Goal: Task Accomplishment & Management: Manage account settings

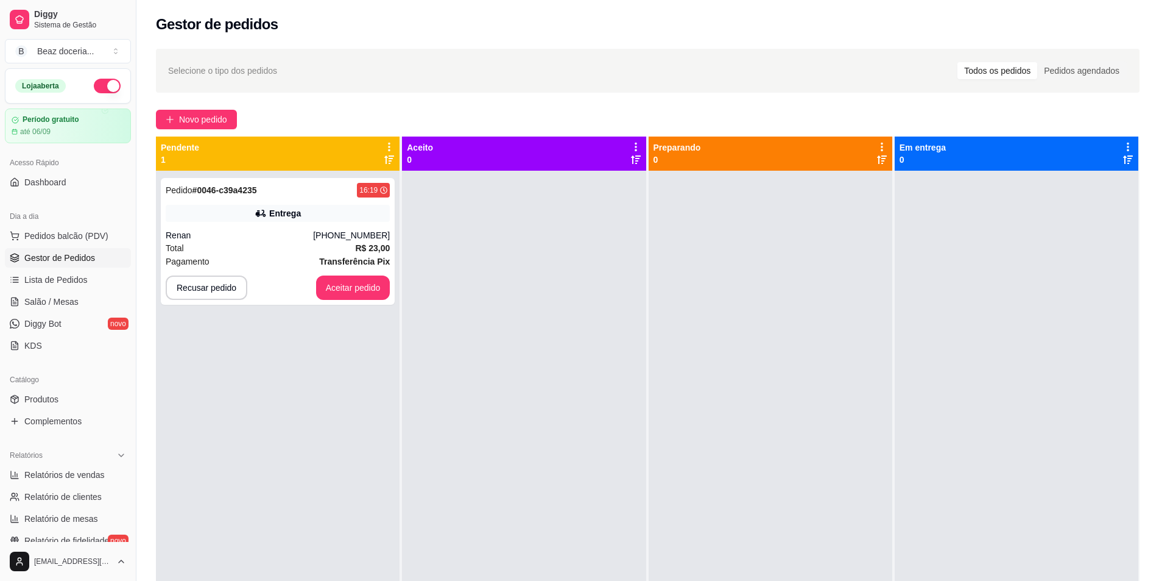
click at [345, 238] on div "[PHONE_NUMBER]" at bounding box center [351, 235] width 77 height 12
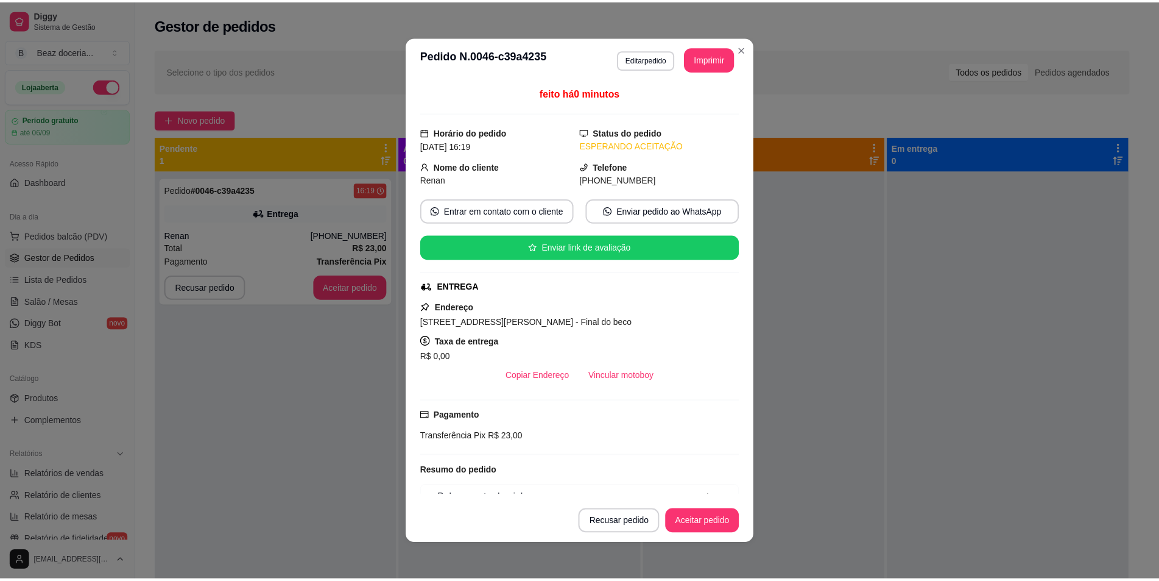
scroll to position [101, 0]
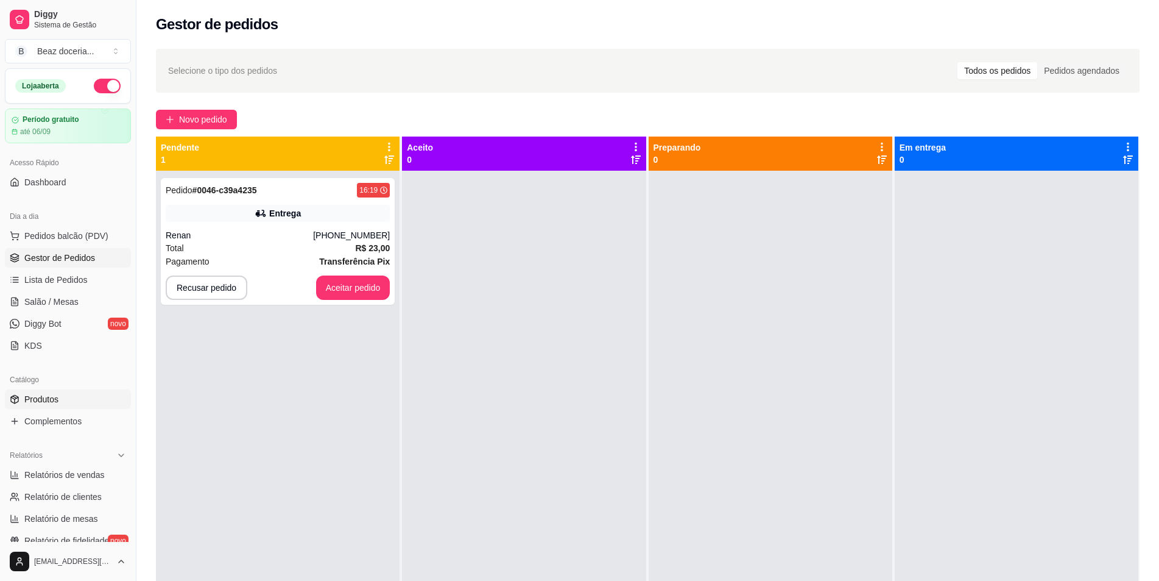
click at [55, 402] on span "Produtos" at bounding box center [41, 399] width 34 height 12
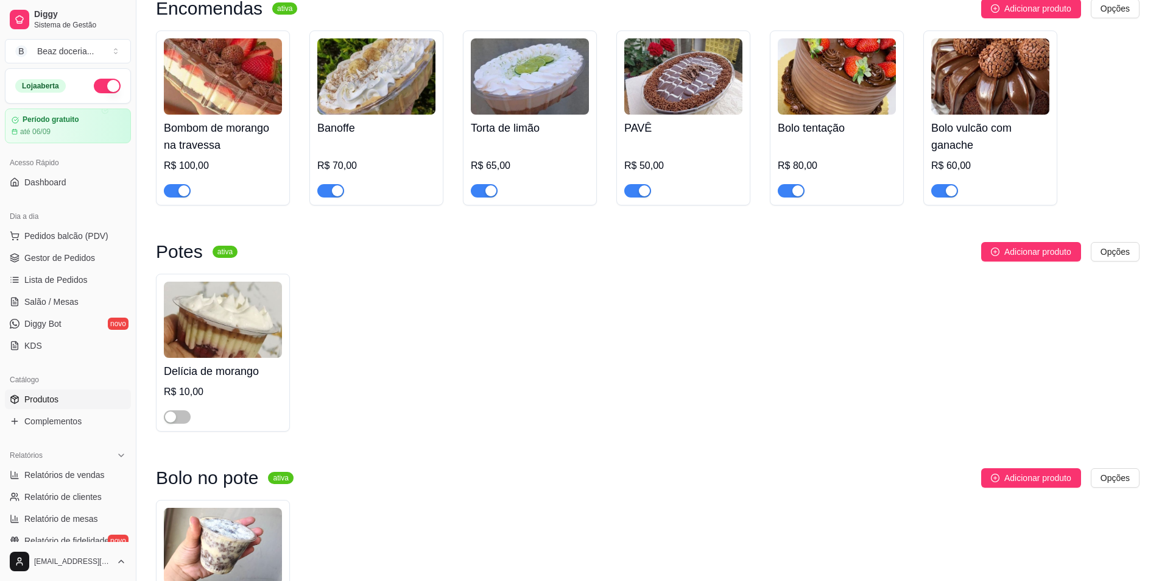
scroll to position [812, 0]
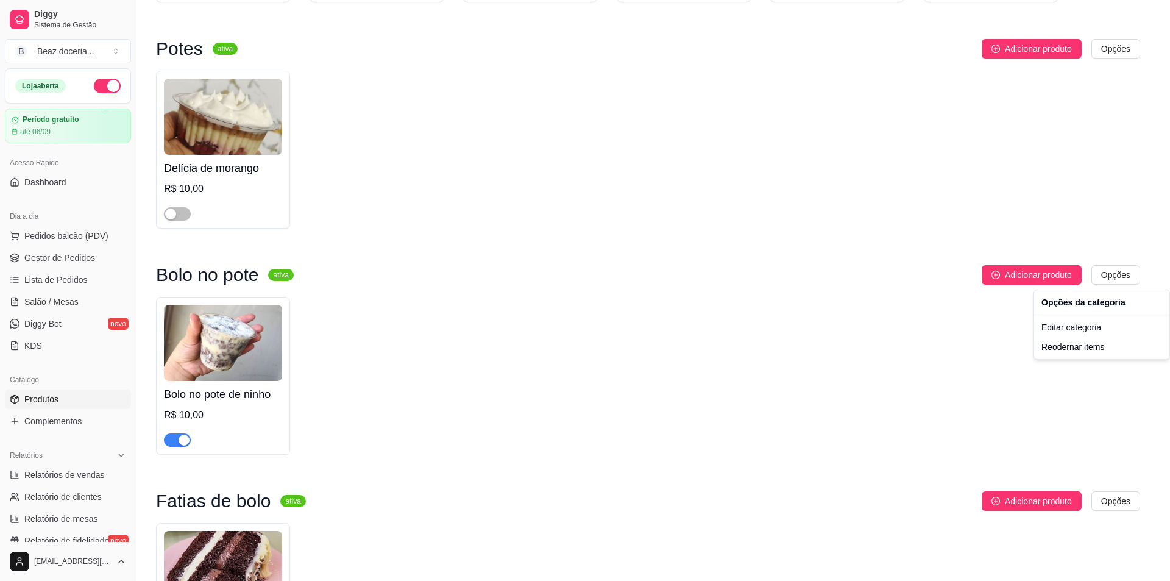
drag, startPoint x: 448, startPoint y: 397, endPoint x: 417, endPoint y: 397, distance: 30.5
click at [224, 368] on img at bounding box center [223, 343] width 118 height 76
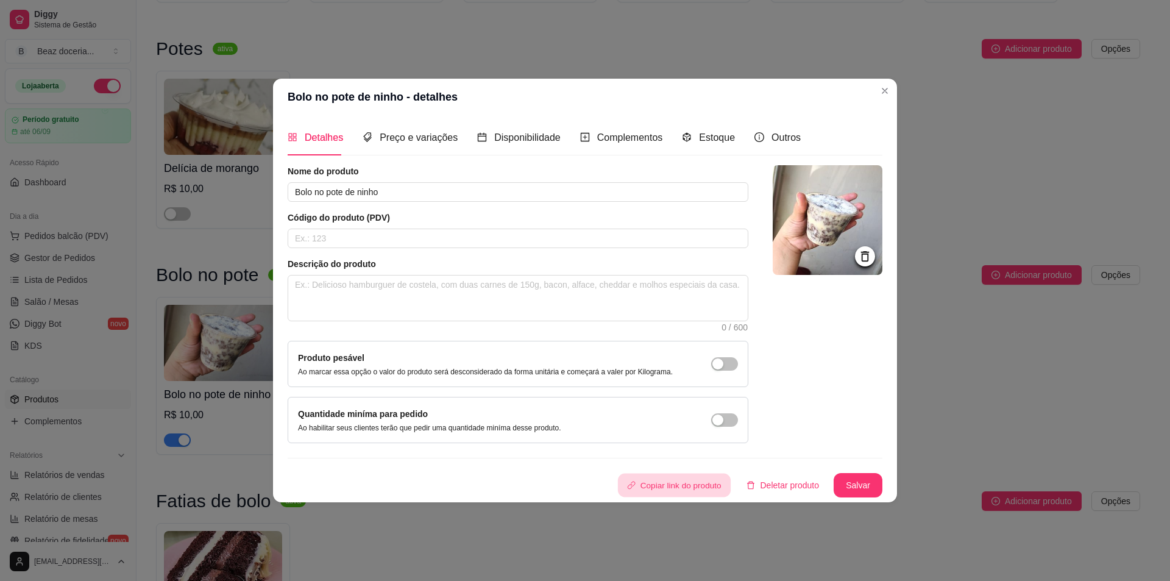
click at [654, 489] on button "Copiar link do produto" at bounding box center [673, 485] width 113 height 24
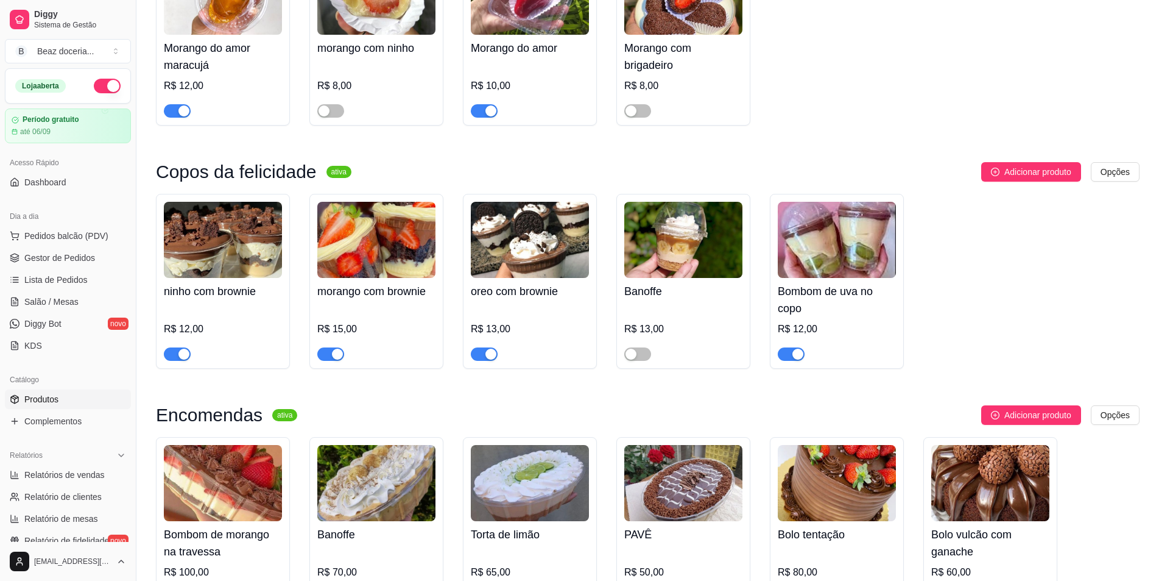
scroll to position [102, 0]
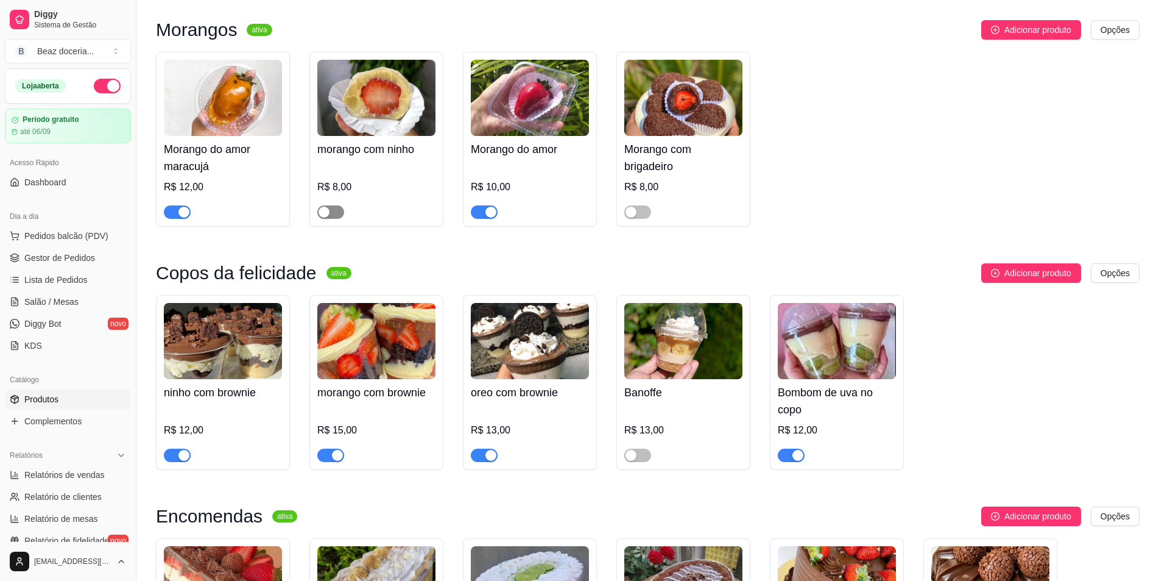
click at [340, 208] on span "button" at bounding box center [330, 211] width 27 height 13
click at [68, 252] on span "Gestor de Pedidos" at bounding box center [59, 258] width 71 height 12
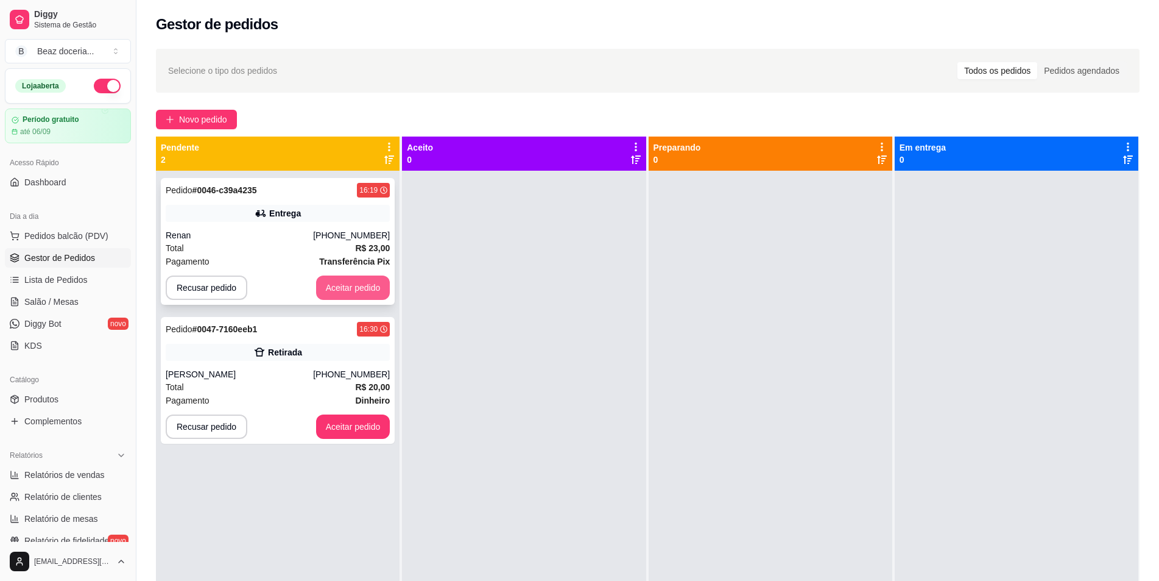
click at [358, 283] on button "Aceitar pedido" at bounding box center [353, 287] width 74 height 24
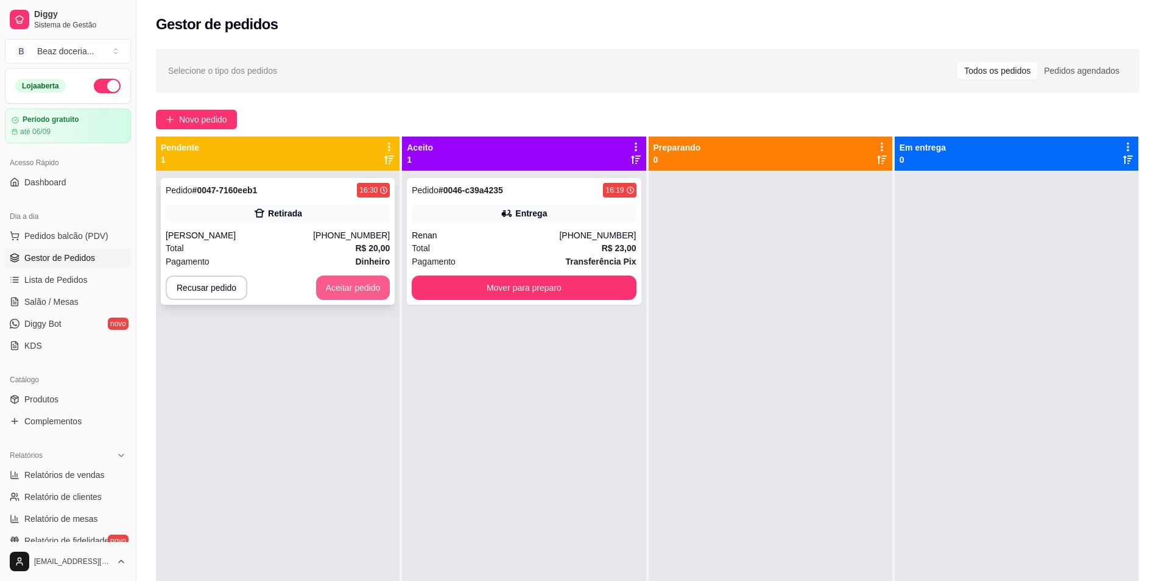
click at [354, 288] on button "Aceitar pedido" at bounding box center [353, 287] width 74 height 24
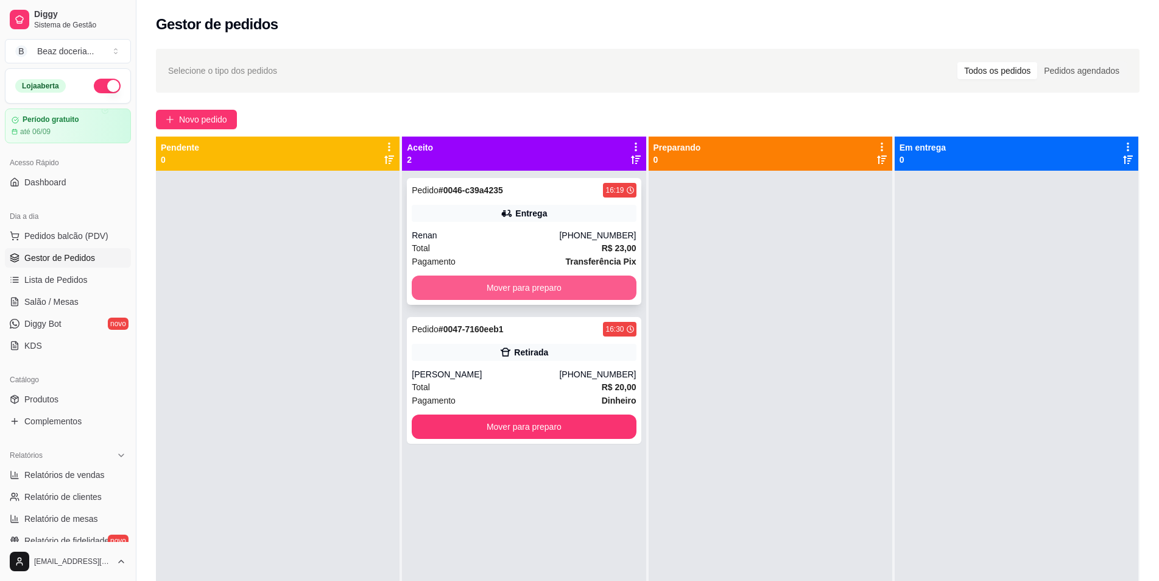
click at [525, 287] on button "Mover para preparo" at bounding box center [524, 287] width 224 height 24
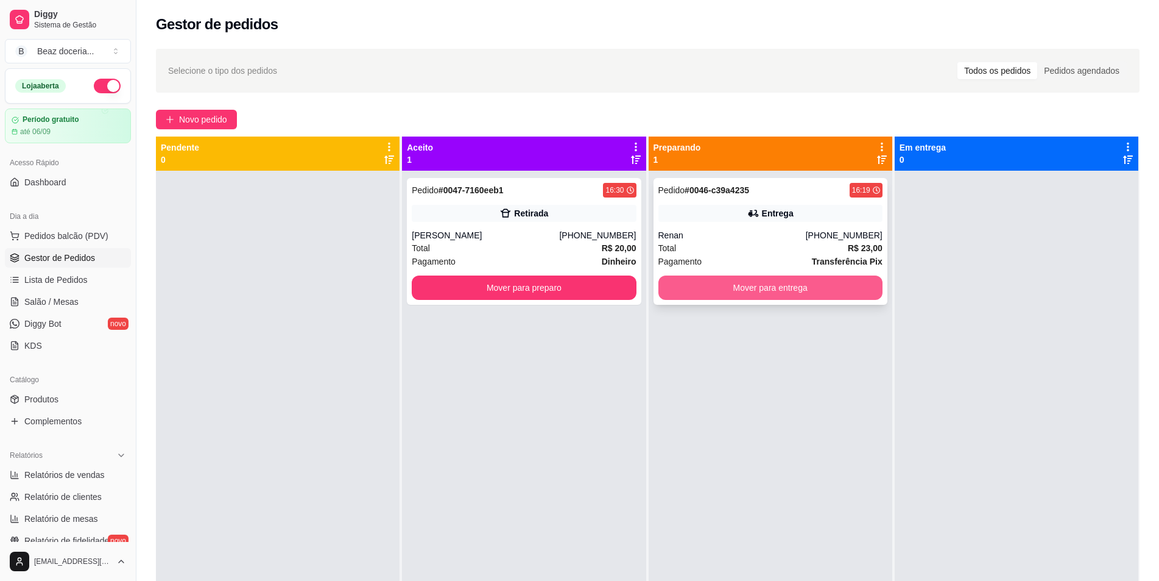
click at [722, 282] on button "Mover para entrega" at bounding box center [771, 287] width 224 height 24
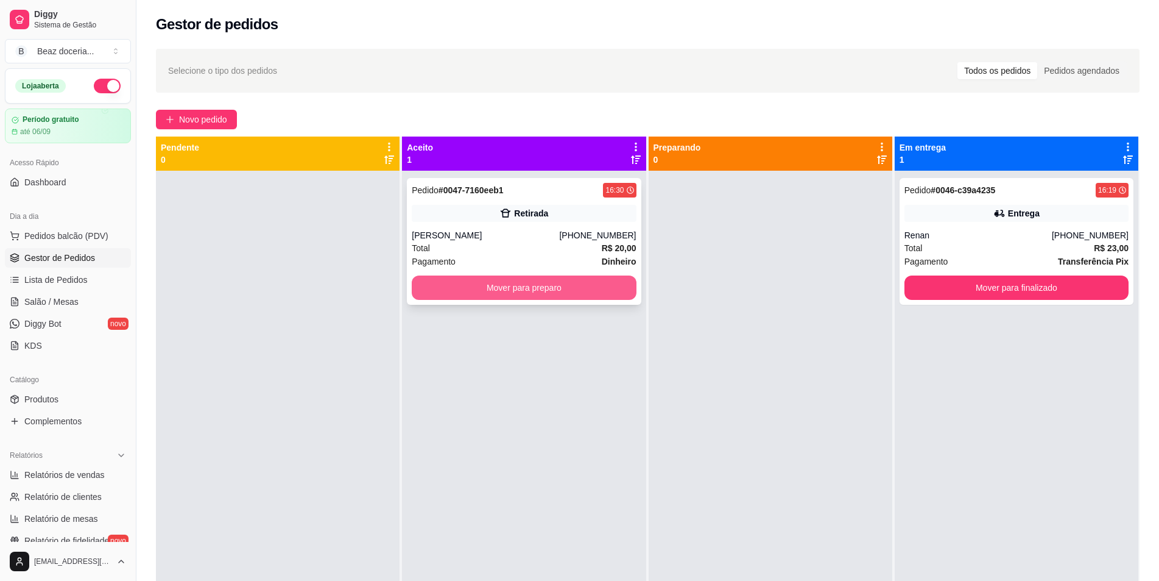
click at [529, 288] on button "Mover para preparo" at bounding box center [524, 287] width 224 height 24
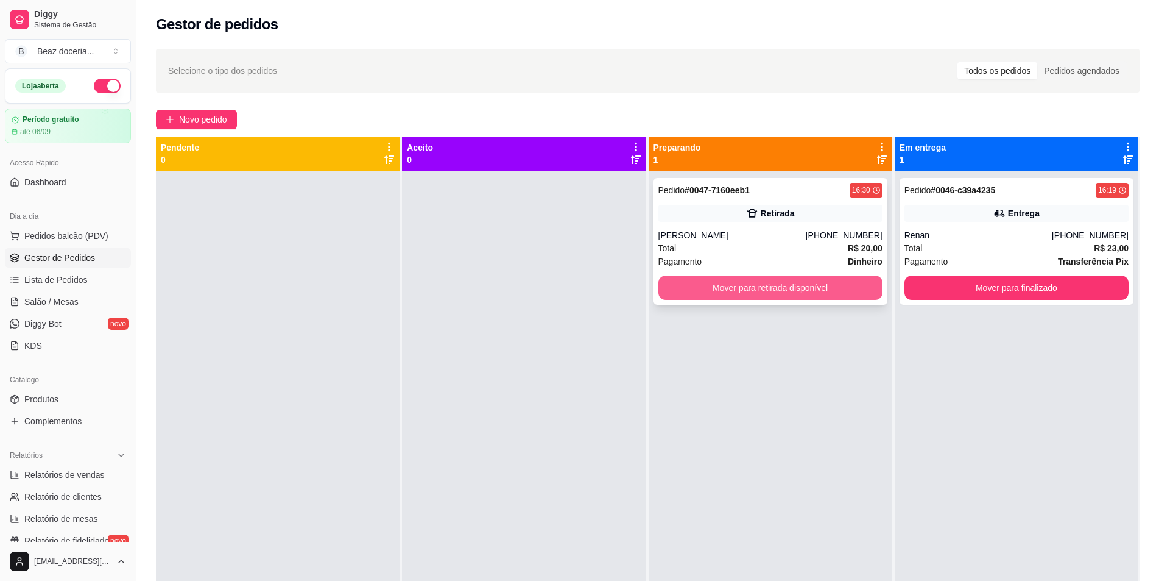
click at [721, 279] on button "Mover para retirada disponível" at bounding box center [771, 287] width 224 height 24
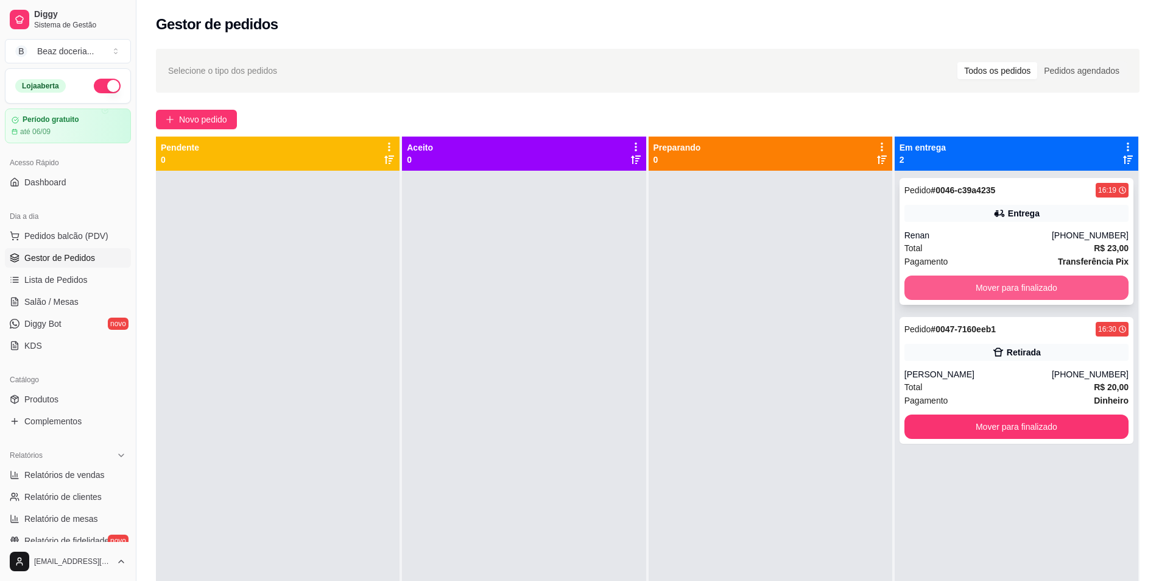
click at [997, 280] on button "Mover para finalizado" at bounding box center [1017, 287] width 224 height 24
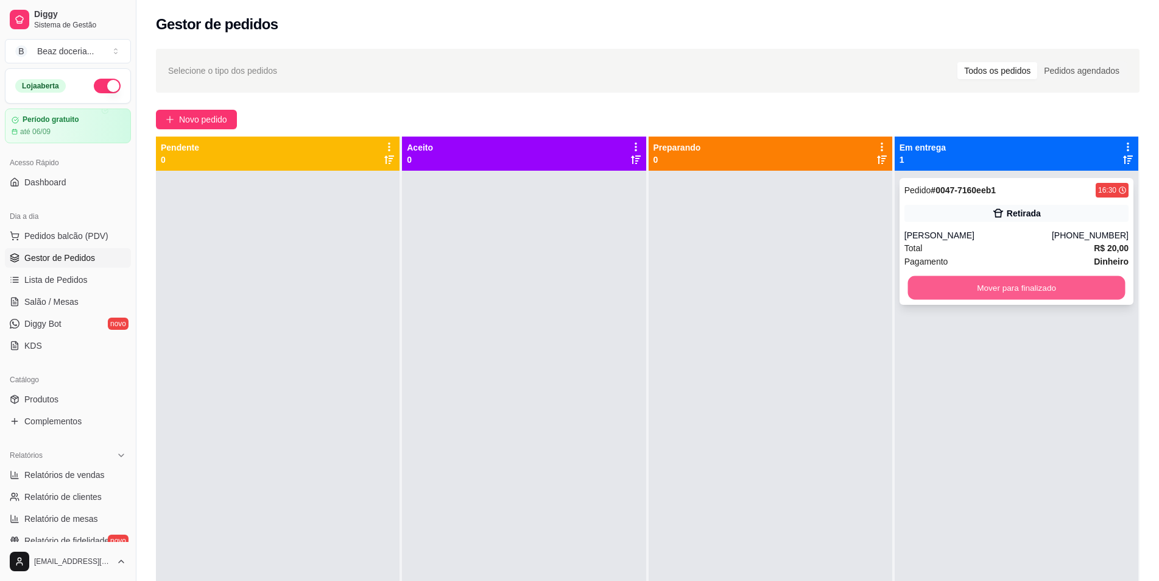
click at [990, 287] on button "Mover para finalizado" at bounding box center [1016, 288] width 217 height 24
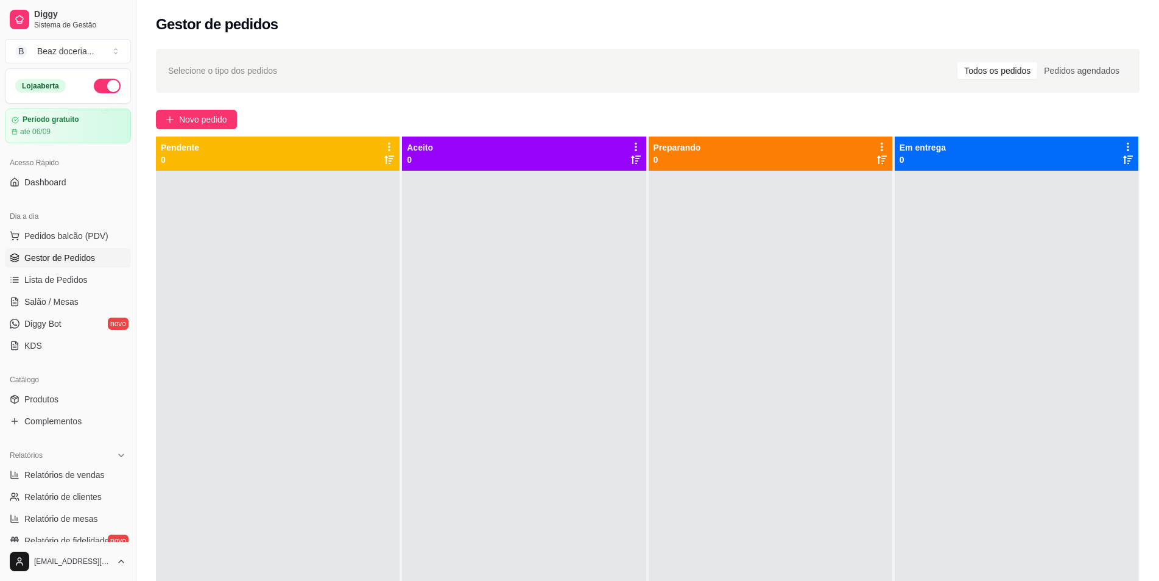
drag, startPoint x: 989, startPoint y: 288, endPoint x: 1096, endPoint y: 126, distance: 193.5
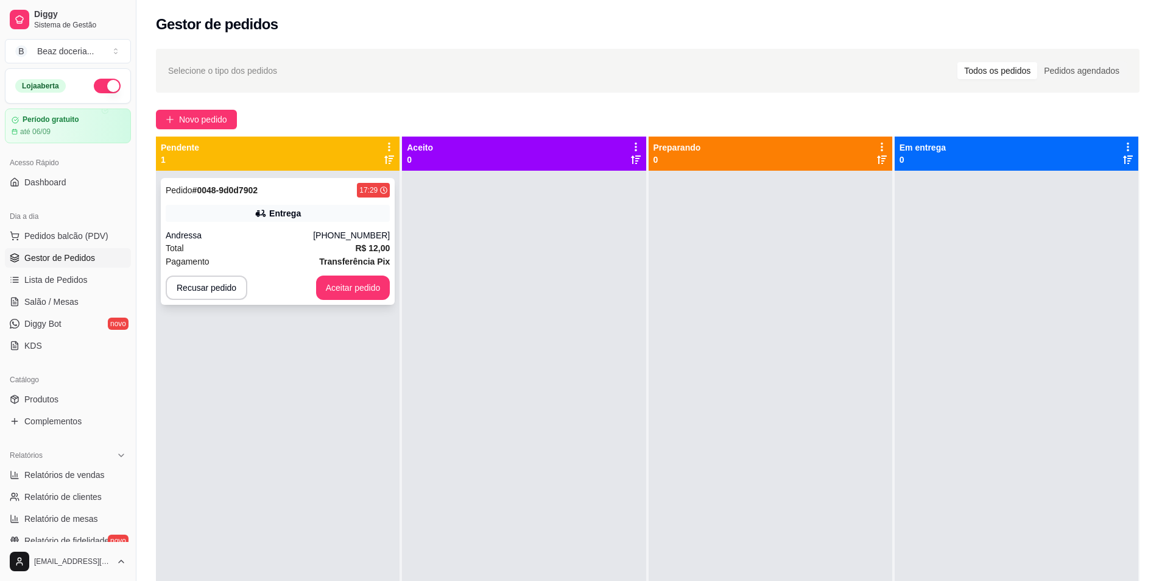
click at [329, 220] on div "Entrega" at bounding box center [278, 213] width 224 height 17
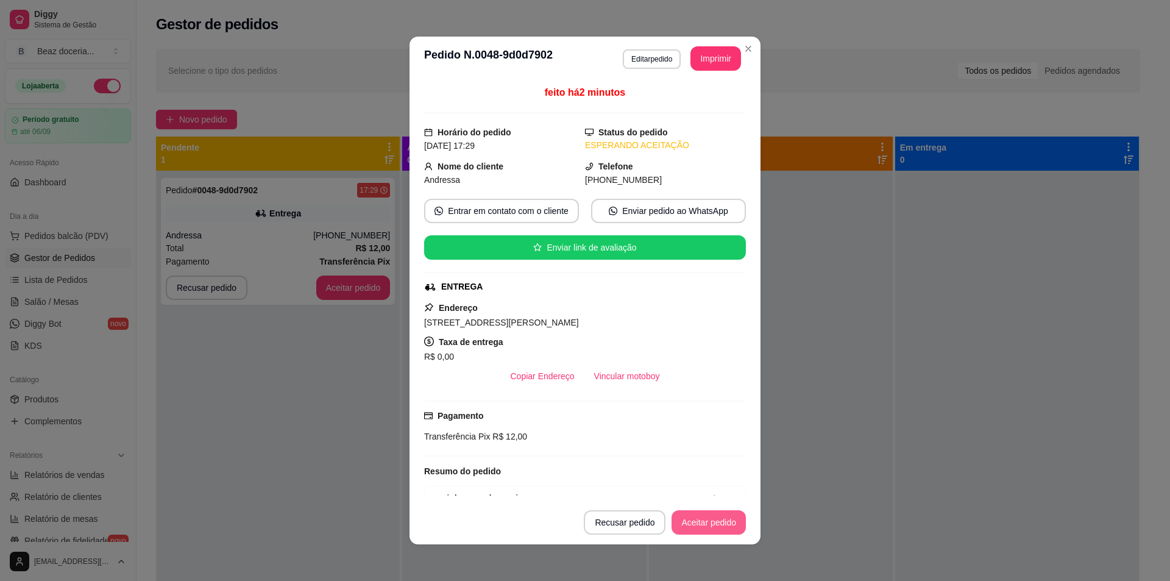
click at [698, 526] on button "Aceitar pedido" at bounding box center [708, 522] width 74 height 24
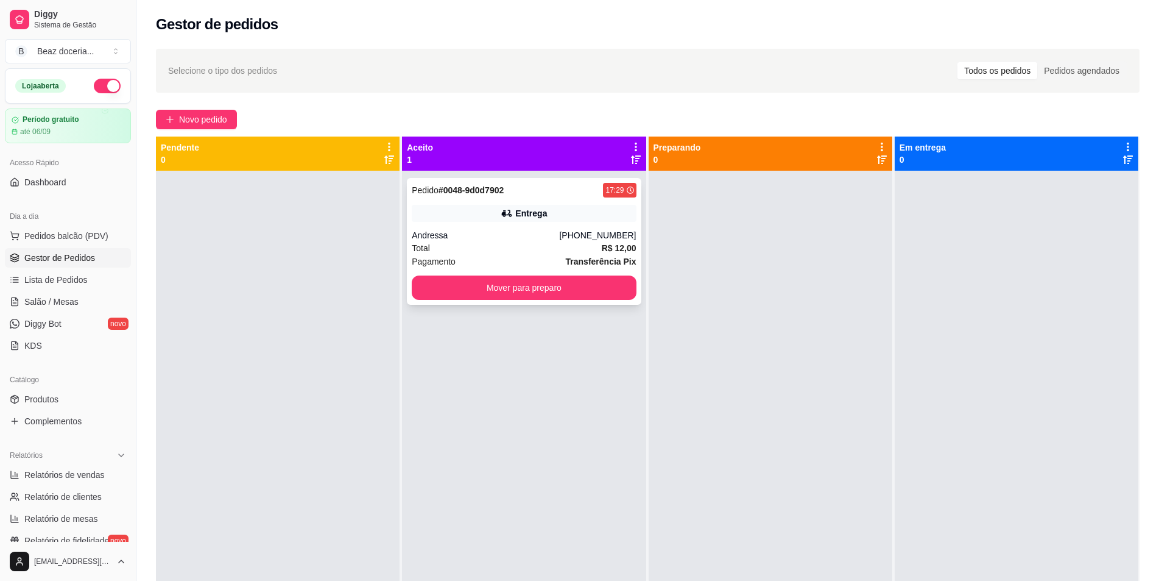
click at [572, 254] on div "Total R$ 12,00" at bounding box center [524, 247] width 224 height 13
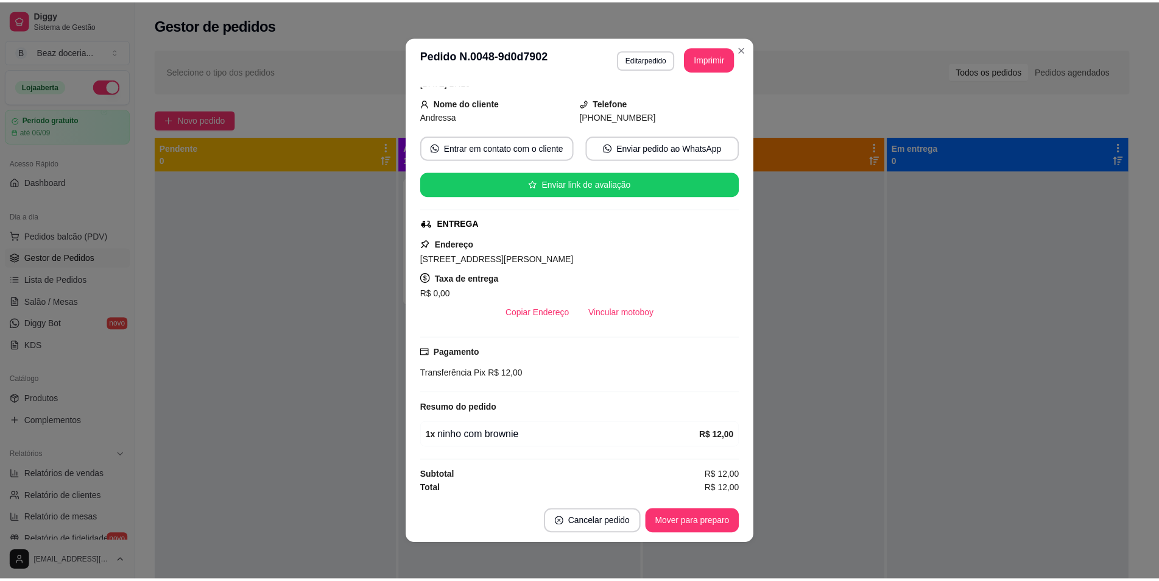
scroll to position [2, 0]
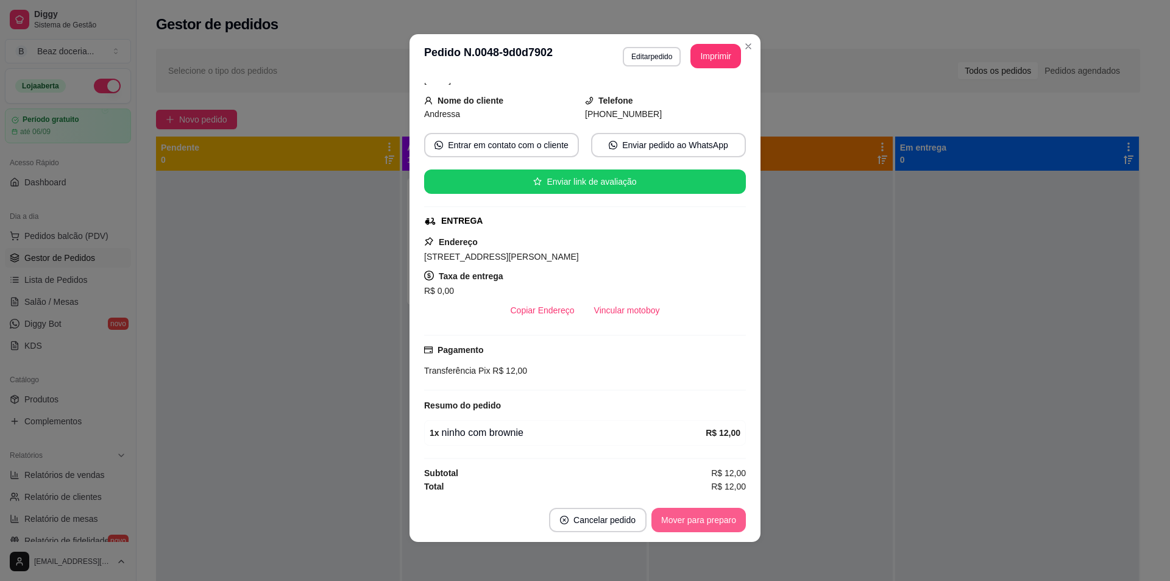
click at [698, 515] on button "Mover para preparo" at bounding box center [698, 519] width 94 height 24
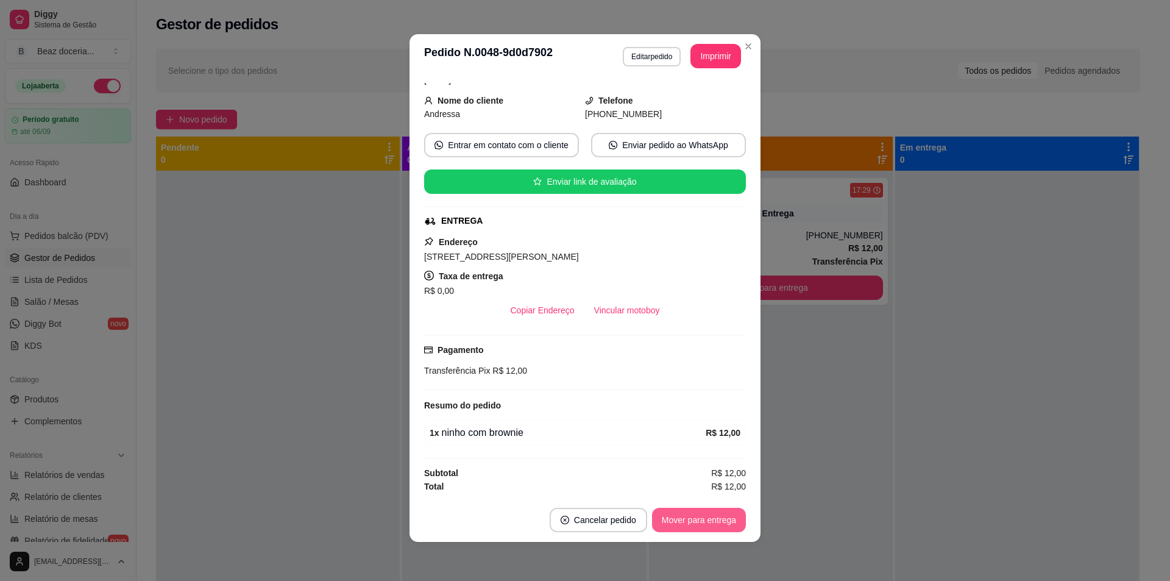
click at [684, 522] on button "Mover para entrega" at bounding box center [699, 519] width 94 height 24
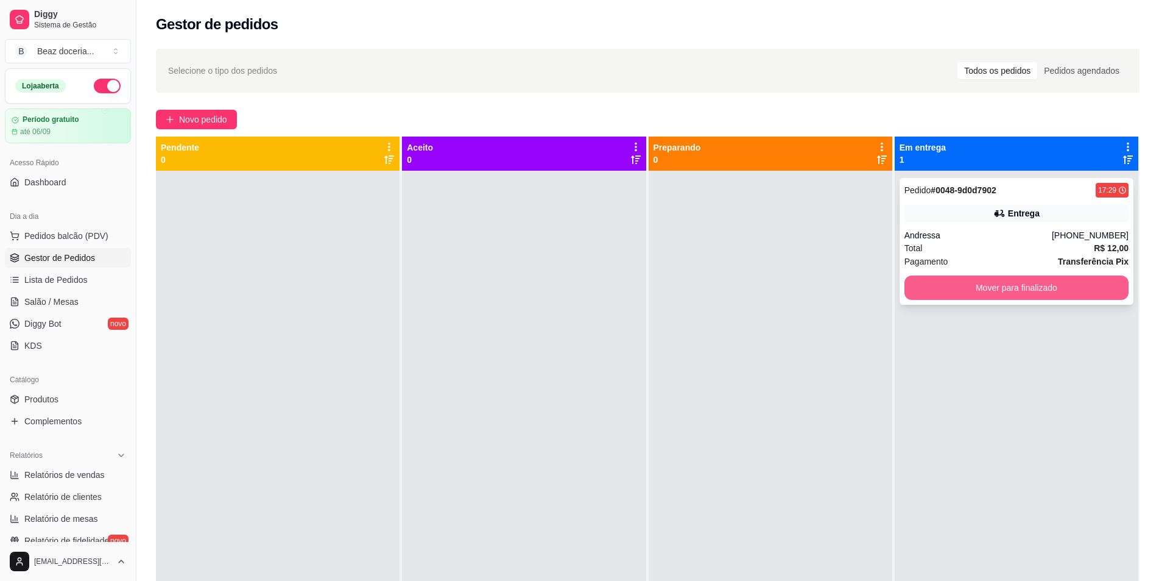
click at [963, 286] on button "Mover para finalizado" at bounding box center [1017, 287] width 224 height 24
